Goal: Transaction & Acquisition: Subscribe to service/newsletter

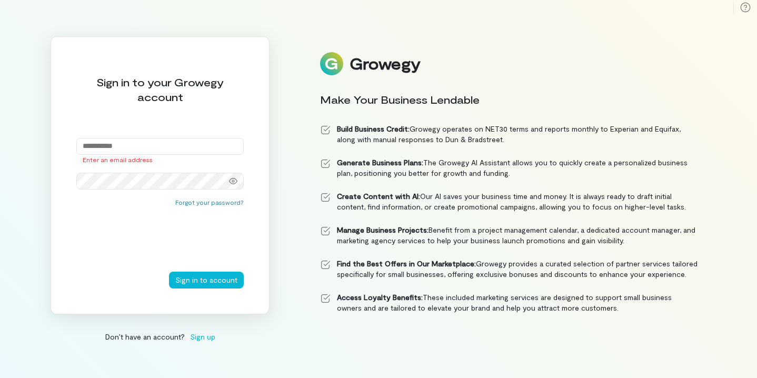
type input "**********"
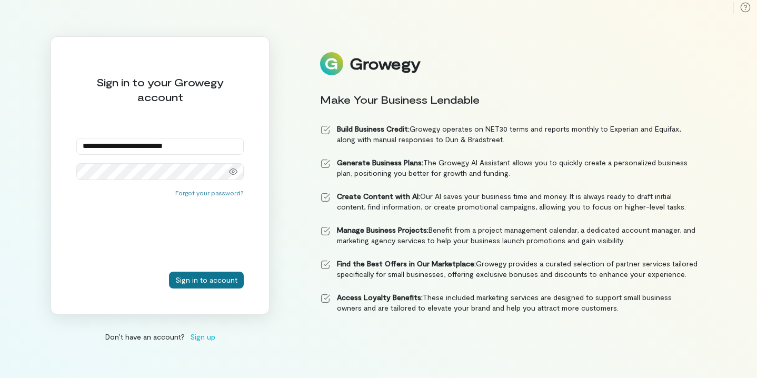
click at [209, 274] on button "Sign in to account" at bounding box center [206, 280] width 75 height 17
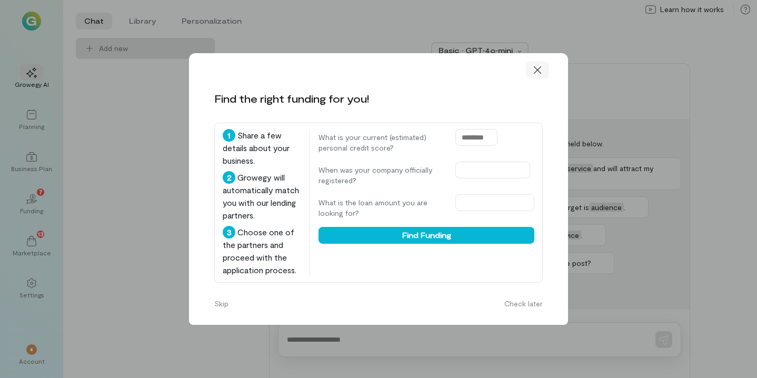
click at [539, 72] on icon at bounding box center [537, 70] width 11 height 11
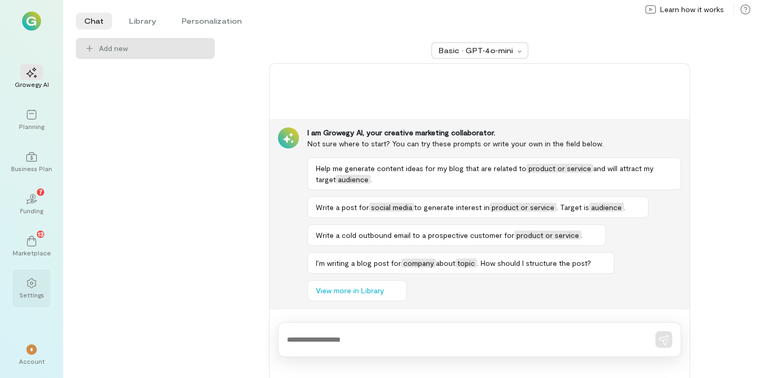
click at [37, 279] on div at bounding box center [31, 283] width 23 height 16
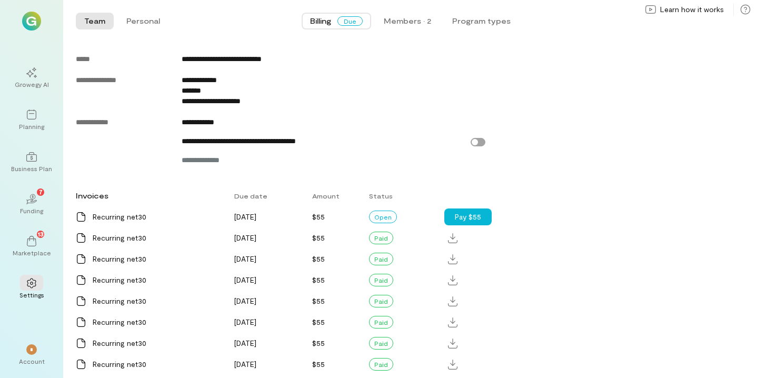
scroll to position [516, 0]
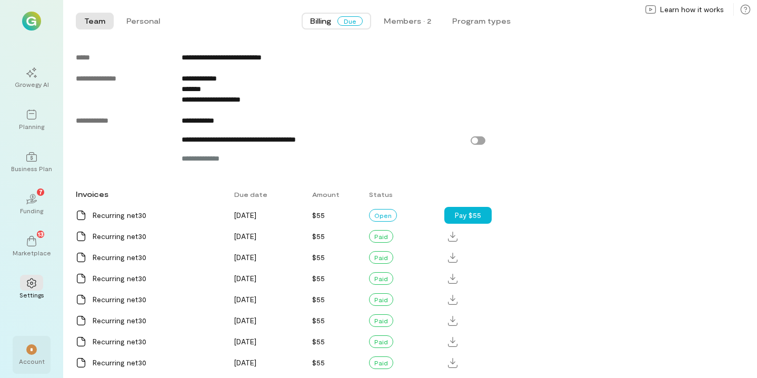
click at [37, 345] on div "*" at bounding box center [31, 349] width 23 height 16
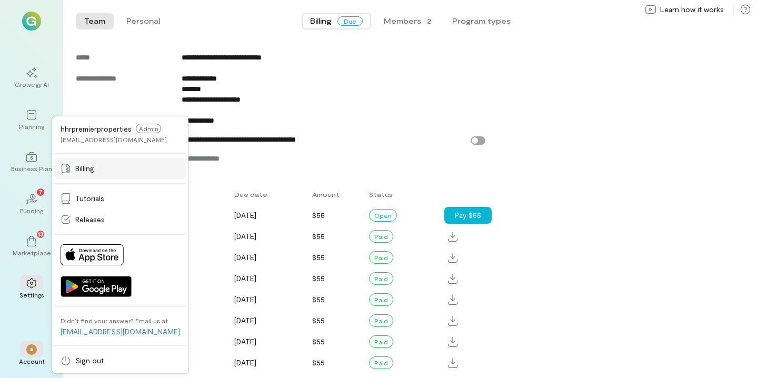
click at [92, 173] on span "Billing" at bounding box center [84, 168] width 19 height 11
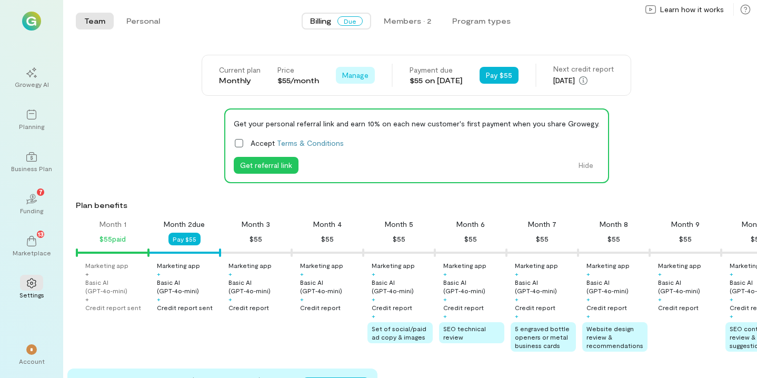
click at [350, 72] on span "Manage" at bounding box center [355, 75] width 26 height 11
click at [472, 88] on div "Current plan Monthly Price $55/month Manage See Annual Plan Cancel plan Payment…" at bounding box center [417, 75] width 430 height 41
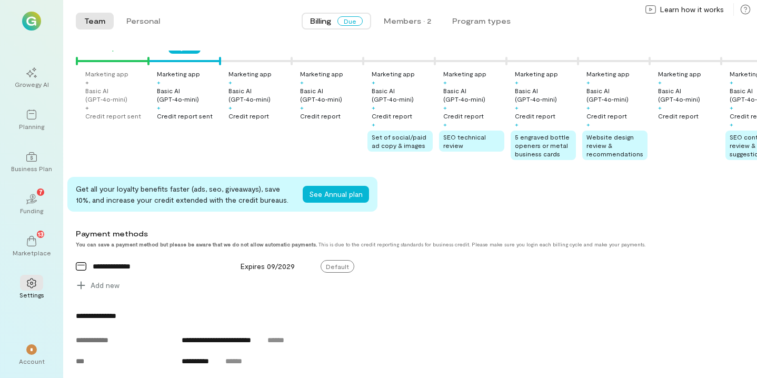
scroll to position [469, 0]
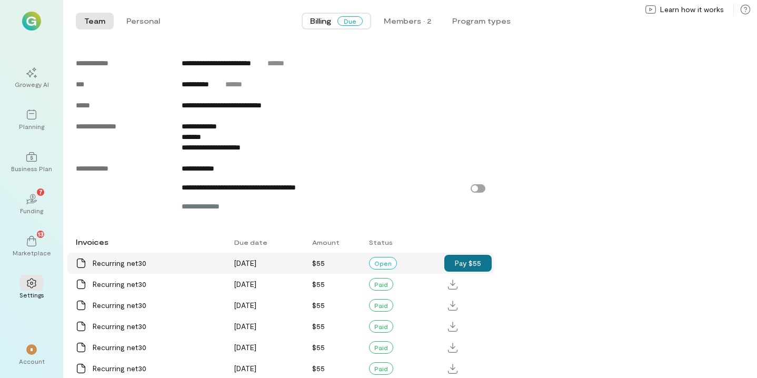
click at [488, 263] on button "Pay $55" at bounding box center [467, 263] width 47 height 17
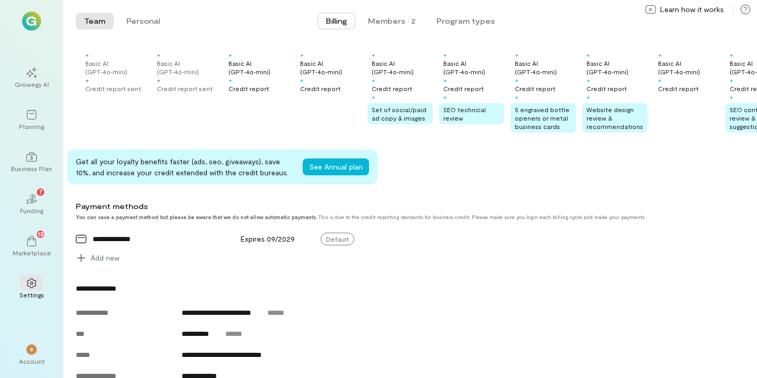
scroll to position [0, 0]
